Goal: Transaction & Acquisition: Purchase product/service

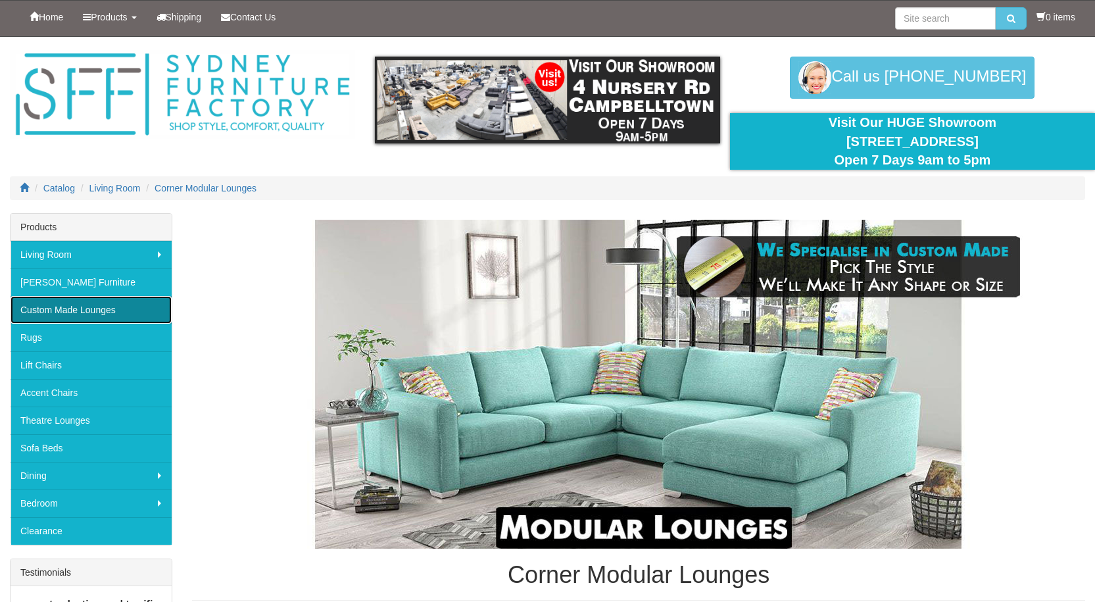
click at [76, 304] on link "Custom Made Lounges" at bounding box center [91, 310] width 161 height 28
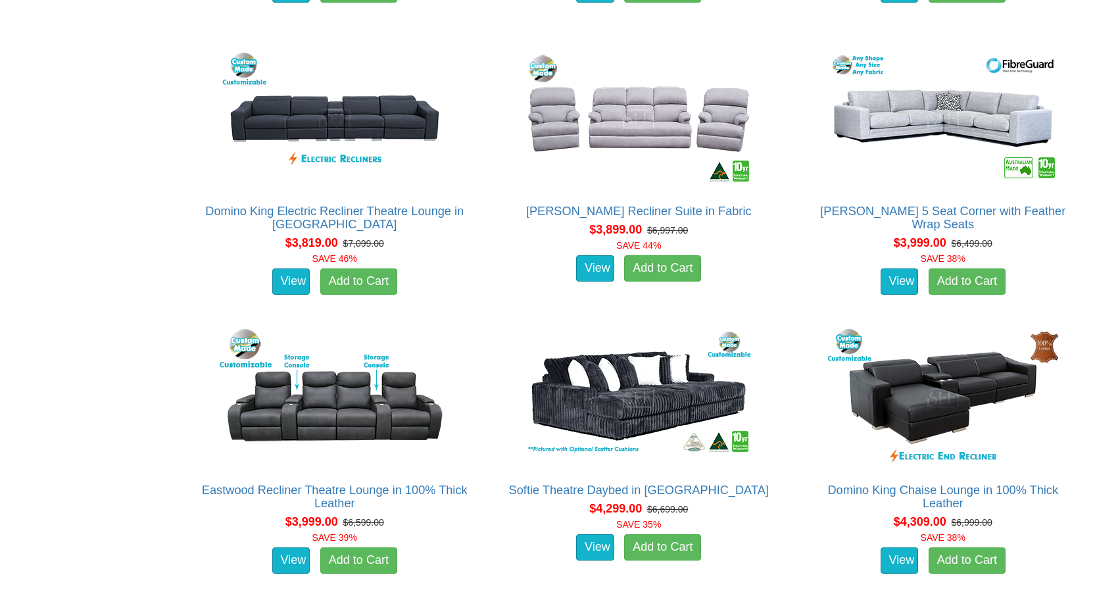
scroll to position [4901, 0]
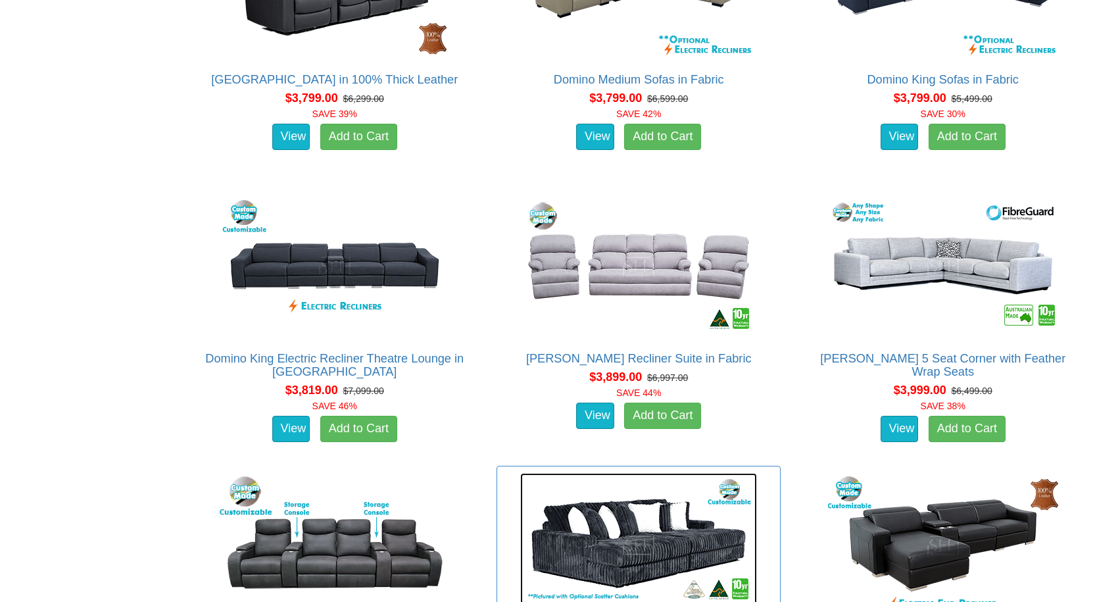
click at [617, 473] on img at bounding box center [638, 545] width 237 height 145
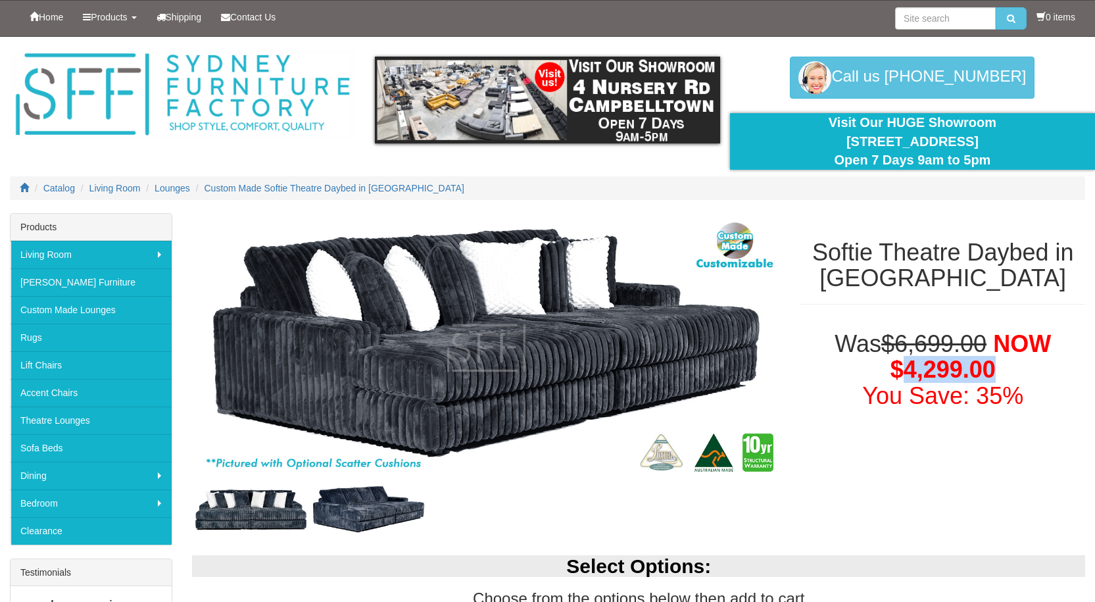
drag, startPoint x: 908, startPoint y: 372, endPoint x: 999, endPoint y: 372, distance: 91.4
click at [999, 372] on h1 "Was $6,699.00 NOW $4,299.00 You Save: 35%" at bounding box center [942, 370] width 285 height 78
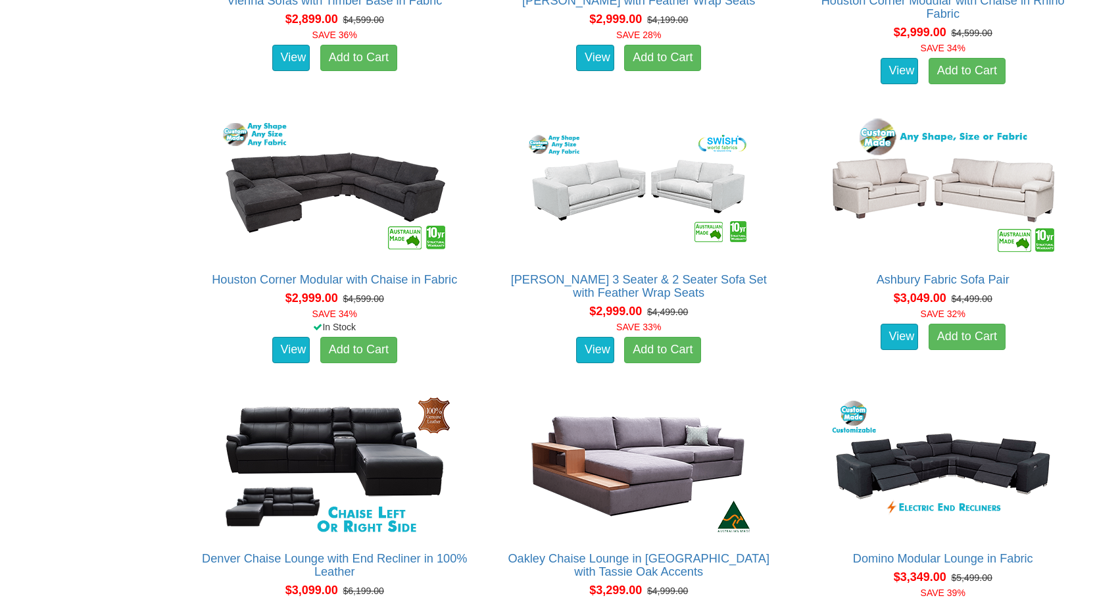
scroll to position [3323, 0]
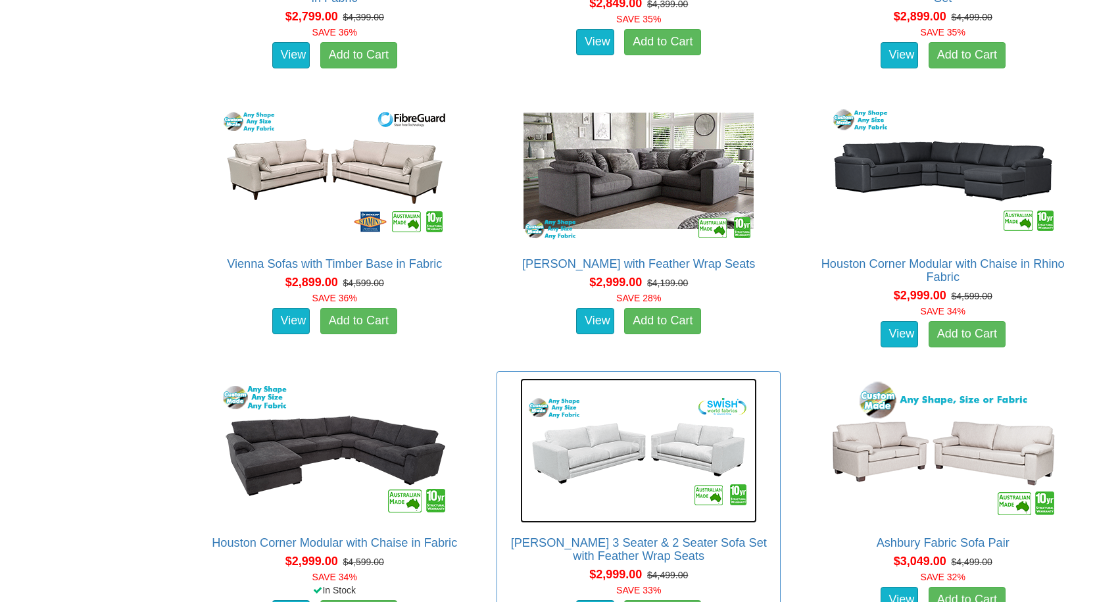
click at [581, 378] on img at bounding box center [638, 450] width 237 height 145
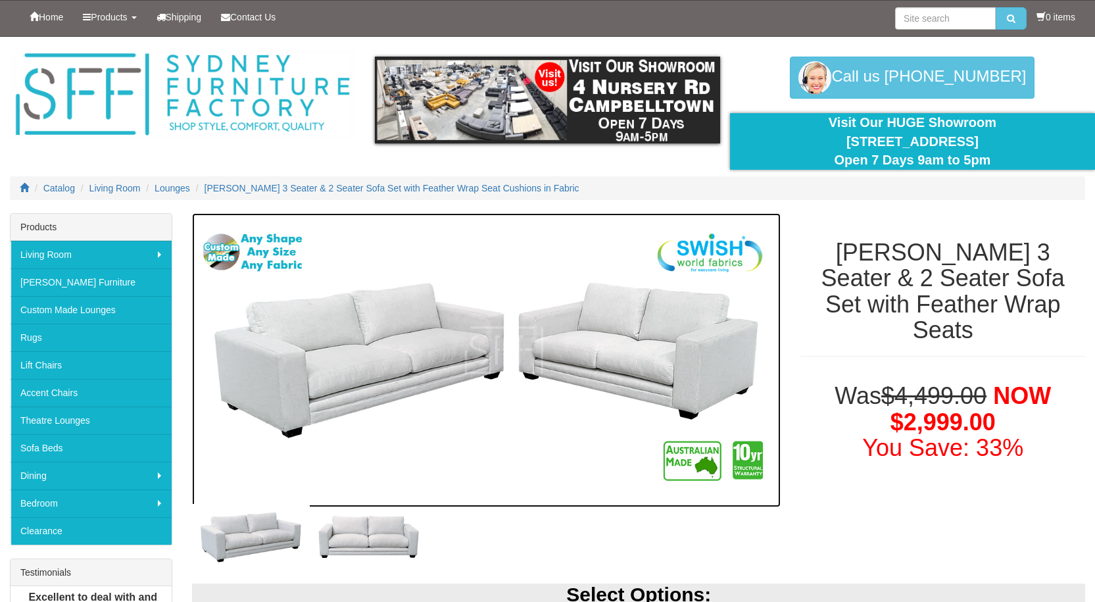
click at [358, 360] on img at bounding box center [486, 360] width 589 height 295
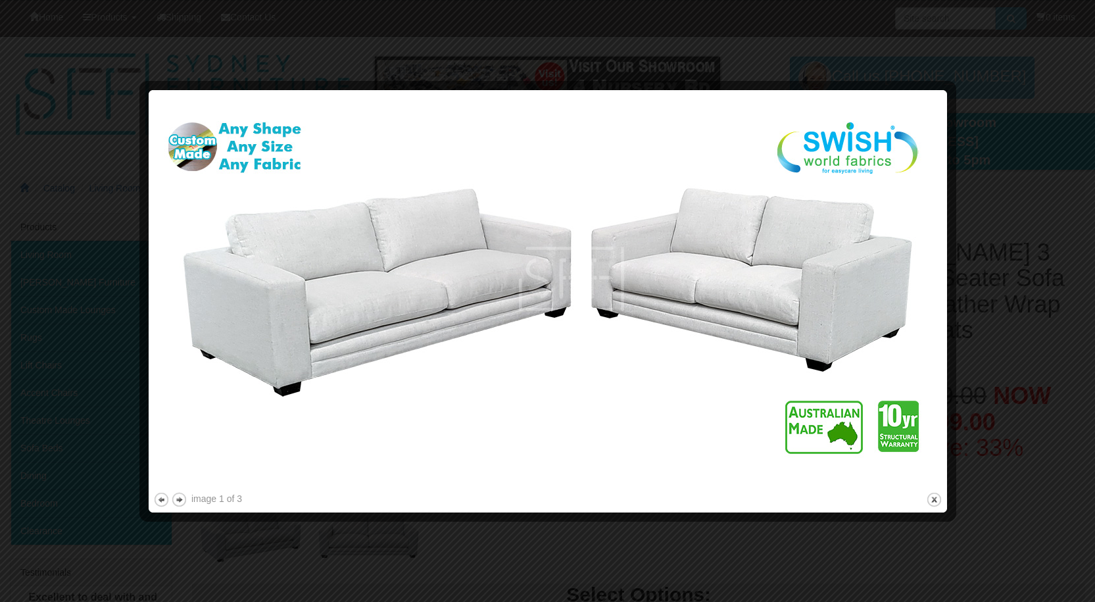
click at [321, 312] on img at bounding box center [547, 292] width 789 height 395
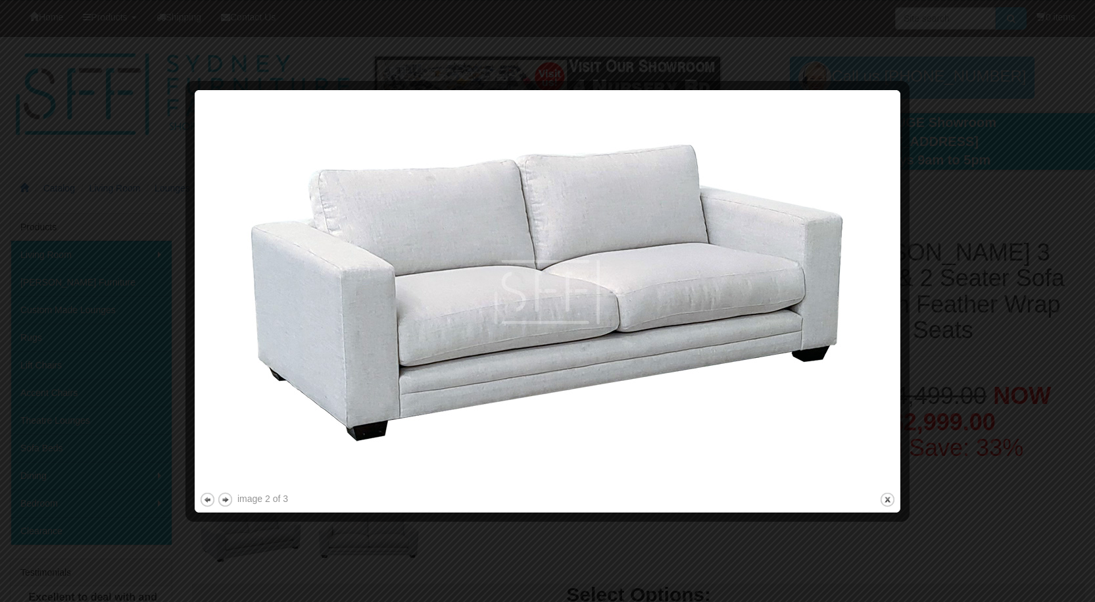
click at [974, 310] on div at bounding box center [547, 301] width 1095 height 602
